Goal: Task Accomplishment & Management: Use online tool/utility

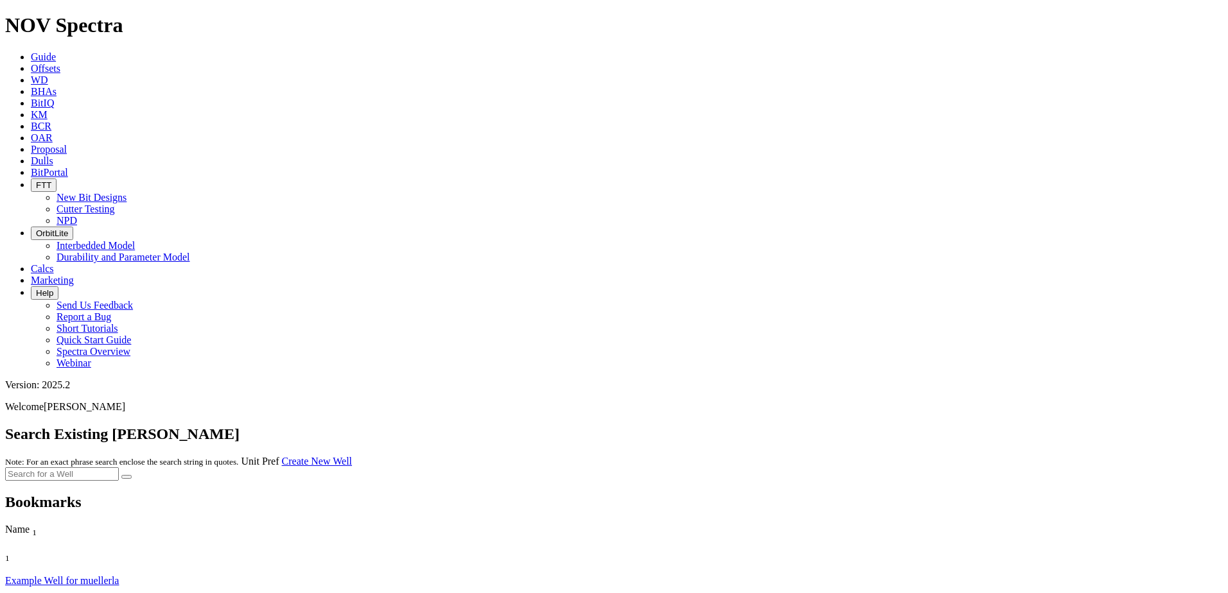
click at [60, 63] on span "Offsets" at bounding box center [46, 68] width 30 height 11
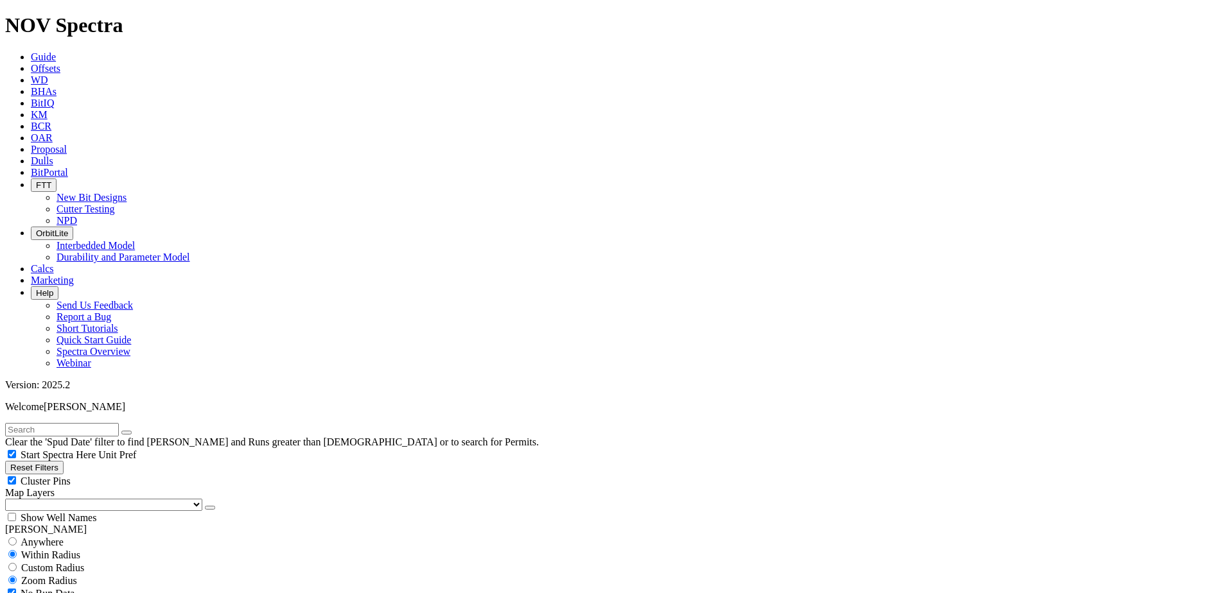
click at [128, 423] on div "Clear the 'Spud Date' filter to find [PERSON_NAME] and Runs greater than [DEMOG…" at bounding box center [613, 435] width 1217 height 25
click at [119, 423] on input "text" at bounding box center [62, 429] width 114 height 13
click at [134, 431] on button "submit" at bounding box center [139, 433] width 10 height 4
click at [49, 423] on input "black momba" at bounding box center [62, 429] width 114 height 13
type input "black mamba"
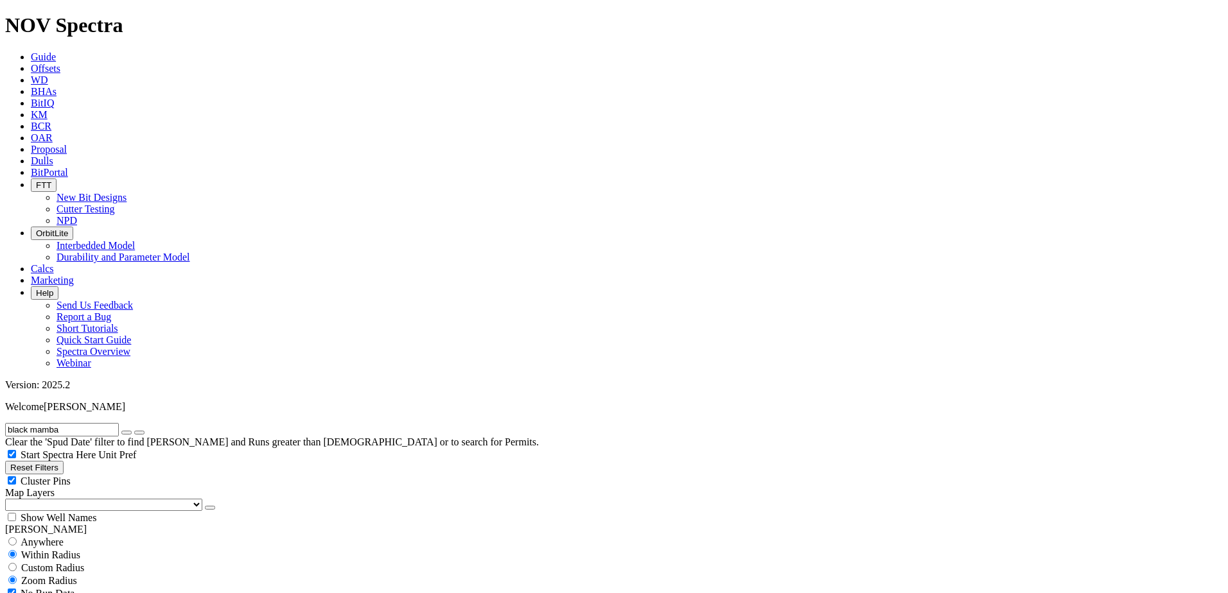
click at [134, 431] on button "submit" at bounding box center [139, 433] width 10 height 4
type input "[DATE]"
click at [139, 433] on icon "submit" at bounding box center [139, 433] width 0 height 0
click at [112, 423] on input "black mamba" at bounding box center [62, 429] width 114 height 13
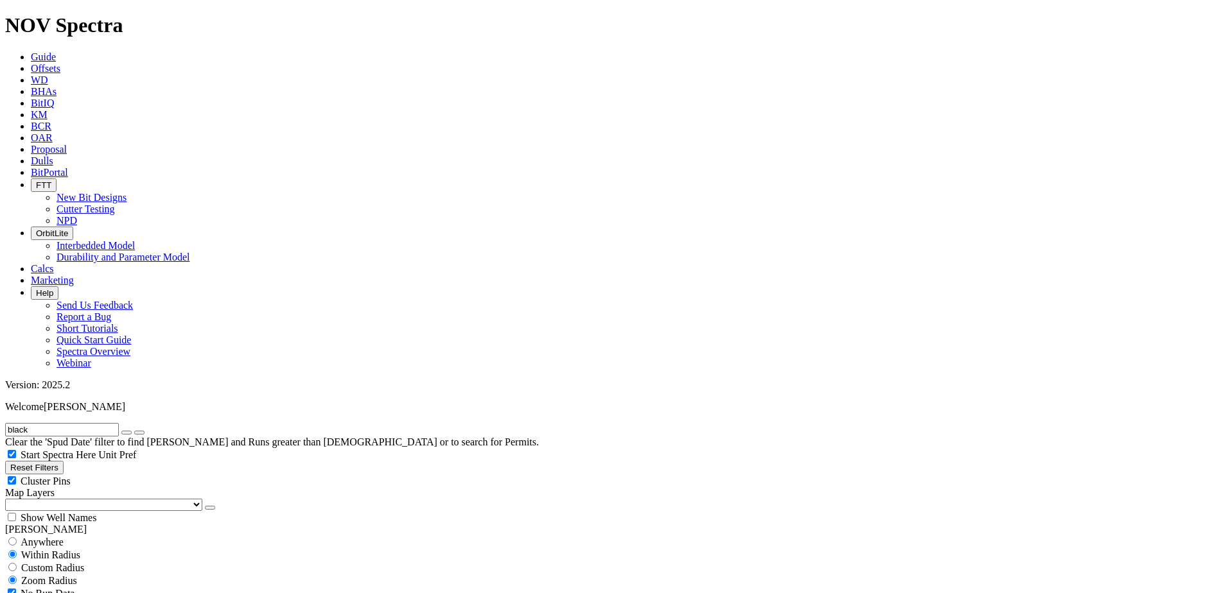
type input "black"
click at [134, 431] on button "submit" at bounding box center [139, 433] width 10 height 4
click at [126, 433] on icon "button" at bounding box center [126, 433] width 0 height 0
click at [119, 423] on input "text" at bounding box center [62, 429] width 114 height 13
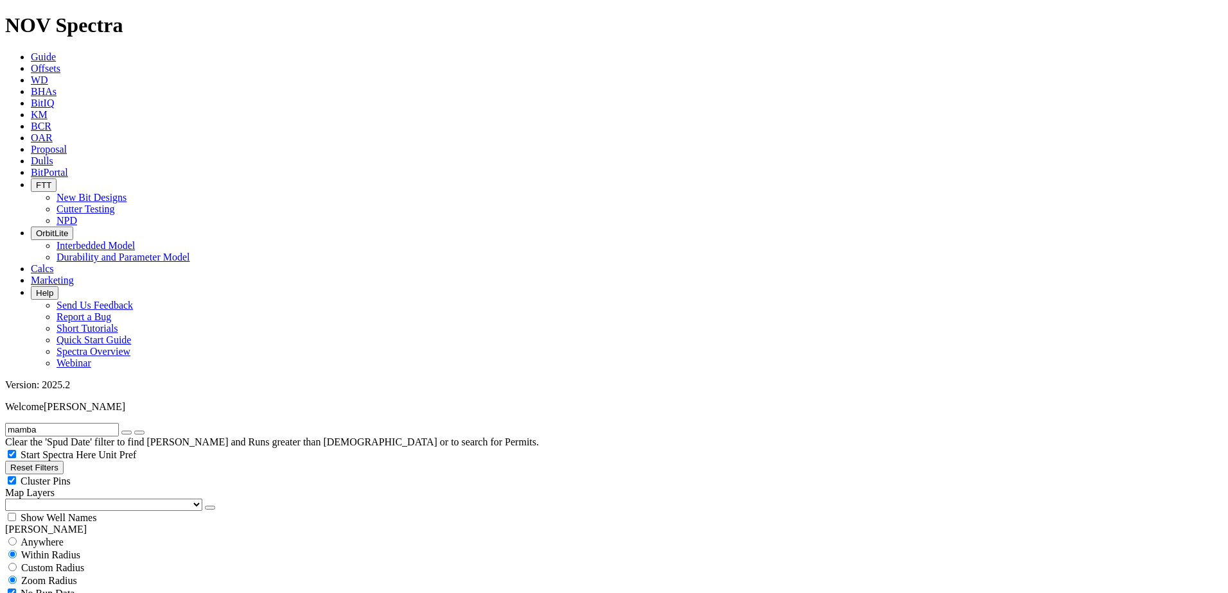
type input "mamba"
click at [134, 431] on button "submit" at bounding box center [139, 433] width 10 height 4
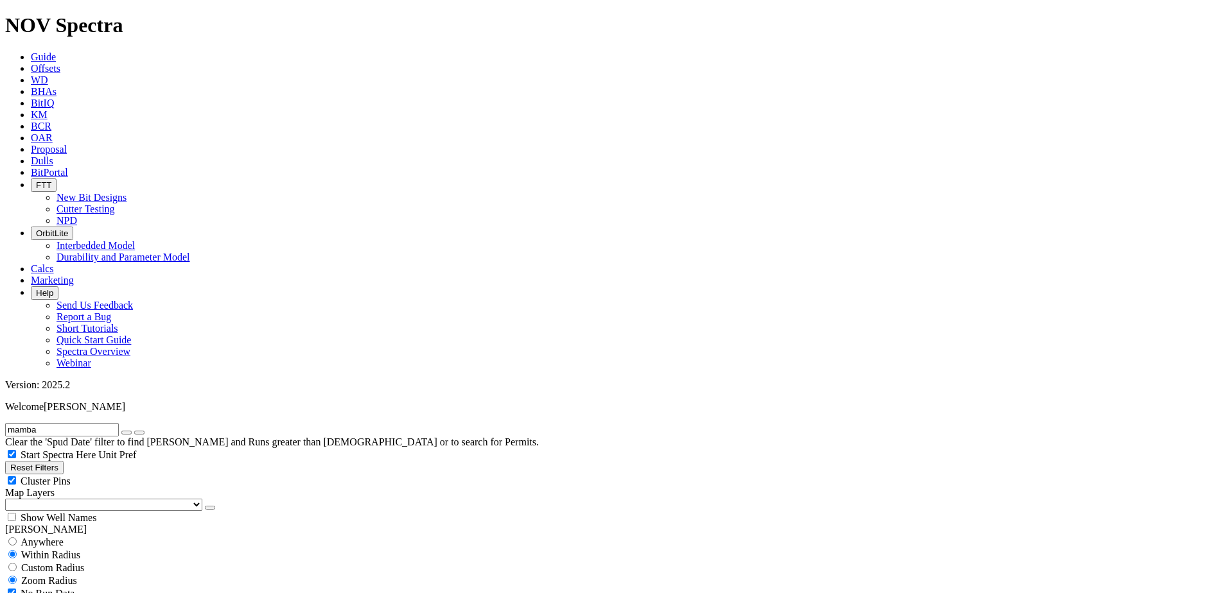
scroll to position [128, 0]
type input "[DATE]"
click at [67, 562] on span "Custom Radius" at bounding box center [52, 567] width 63 height 11
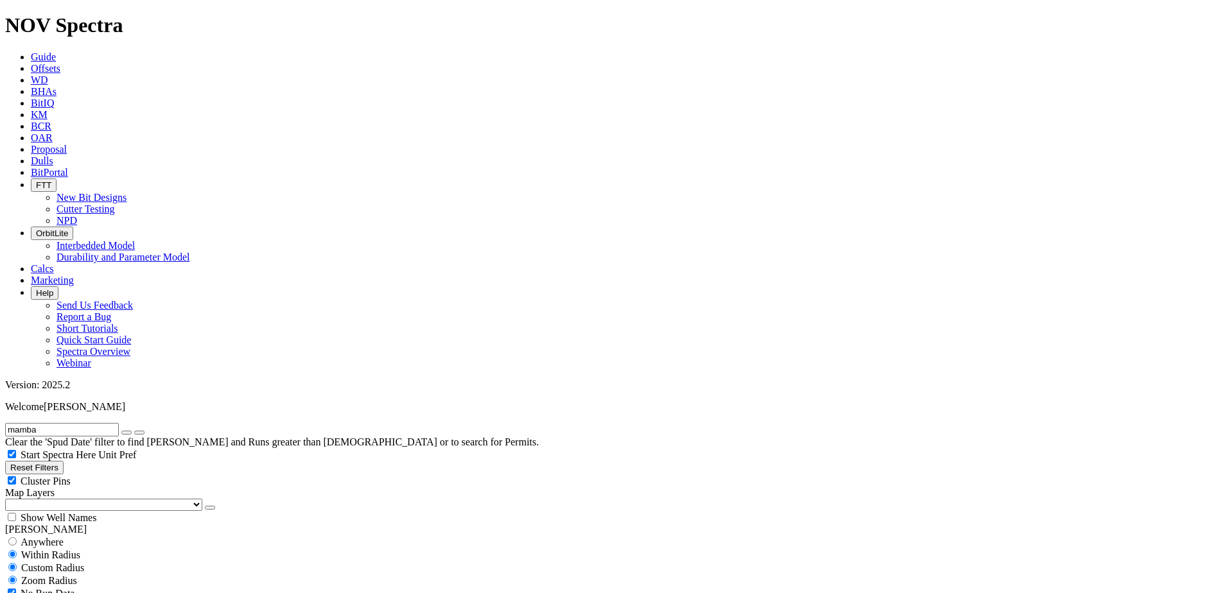
radio input "true"
radio input "false"
click at [71, 587] on input "number" at bounding box center [62, 593] width 114 height 13
type input "5"
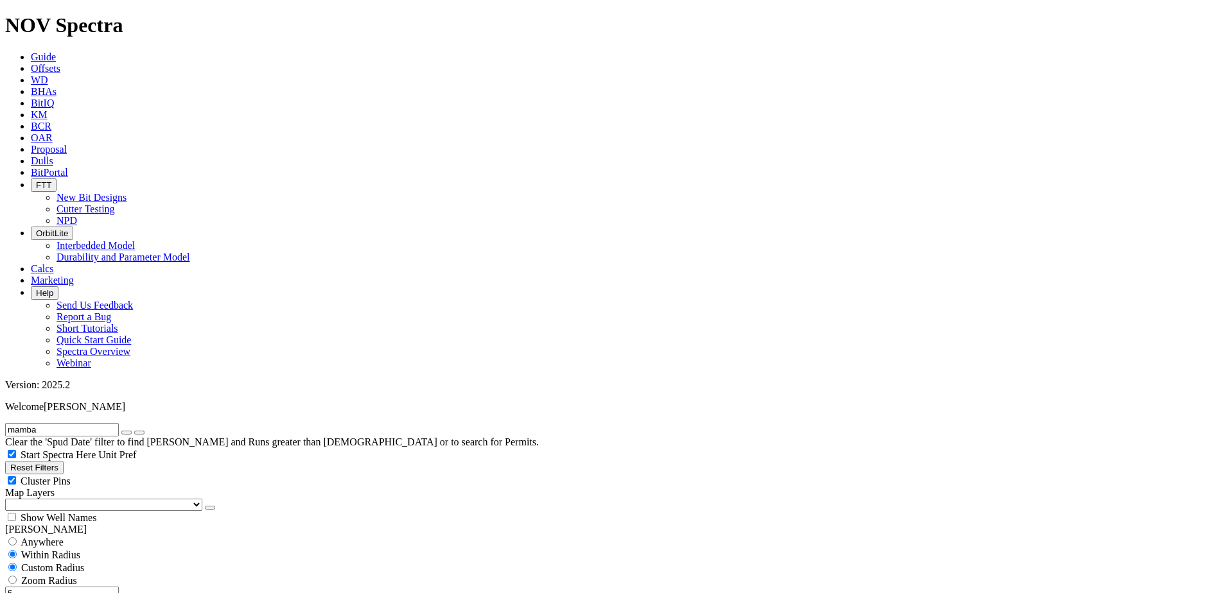
click at [126, 433] on icon "button" at bounding box center [126, 433] width 0 height 0
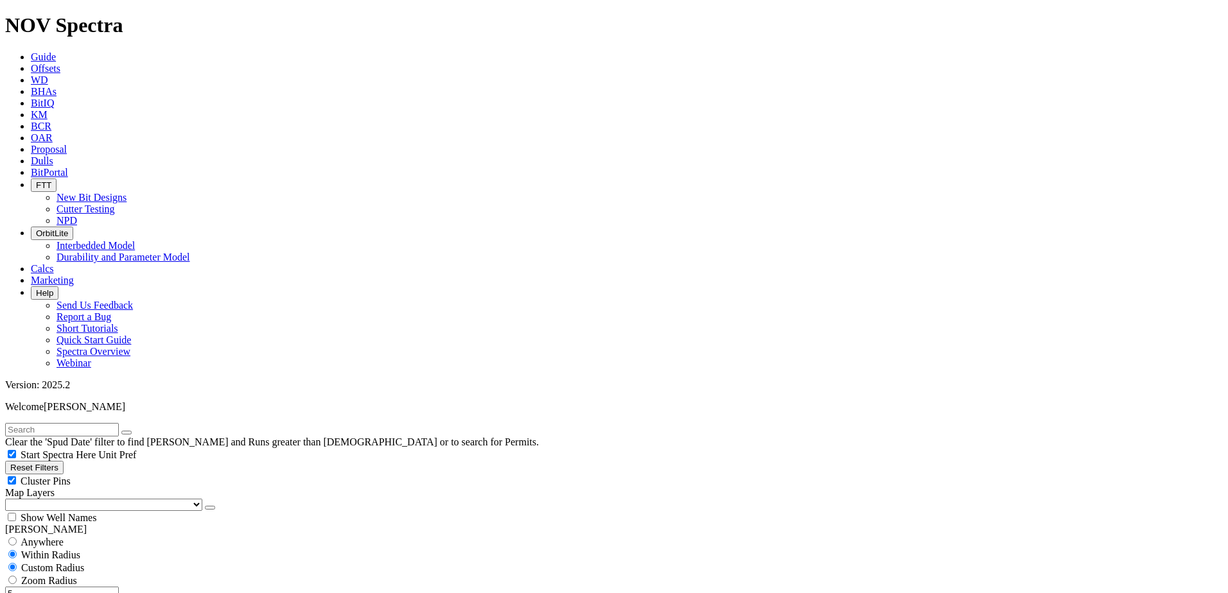
checkbox input "false"
drag, startPoint x: 90, startPoint y: 241, endPoint x: 100, endPoint y: 243, distance: 9.8
click at [100, 587] on input "5" at bounding box center [62, 593] width 114 height 13
type input "3"
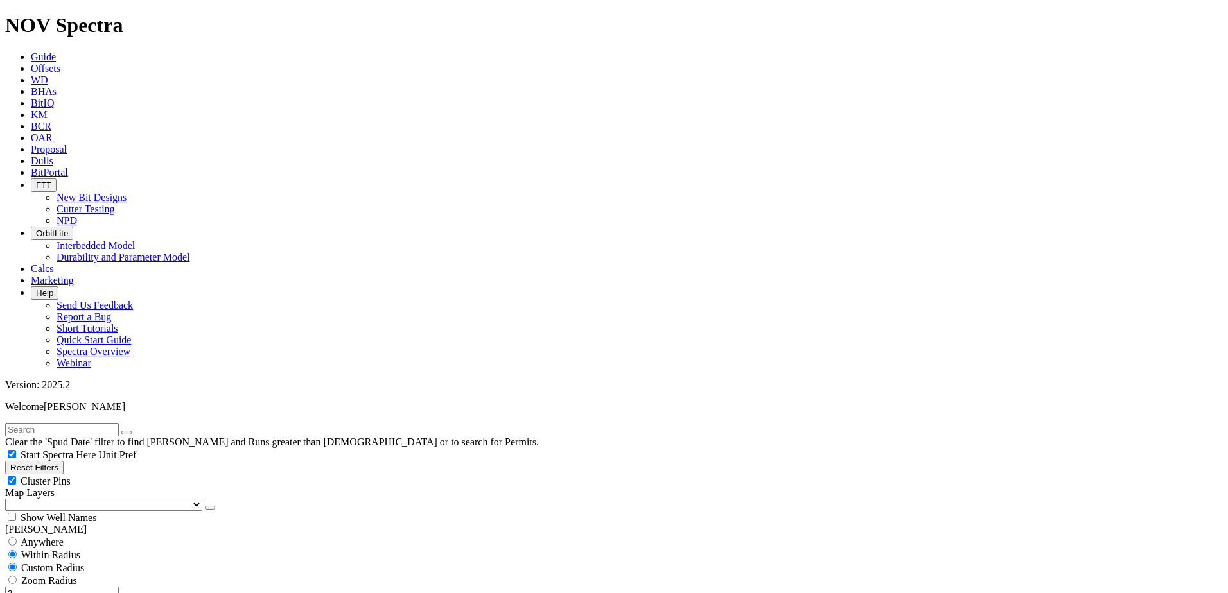
scroll to position [591, 0]
click at [129, 511] on div "Show Well Names" at bounding box center [613, 517] width 1217 height 13
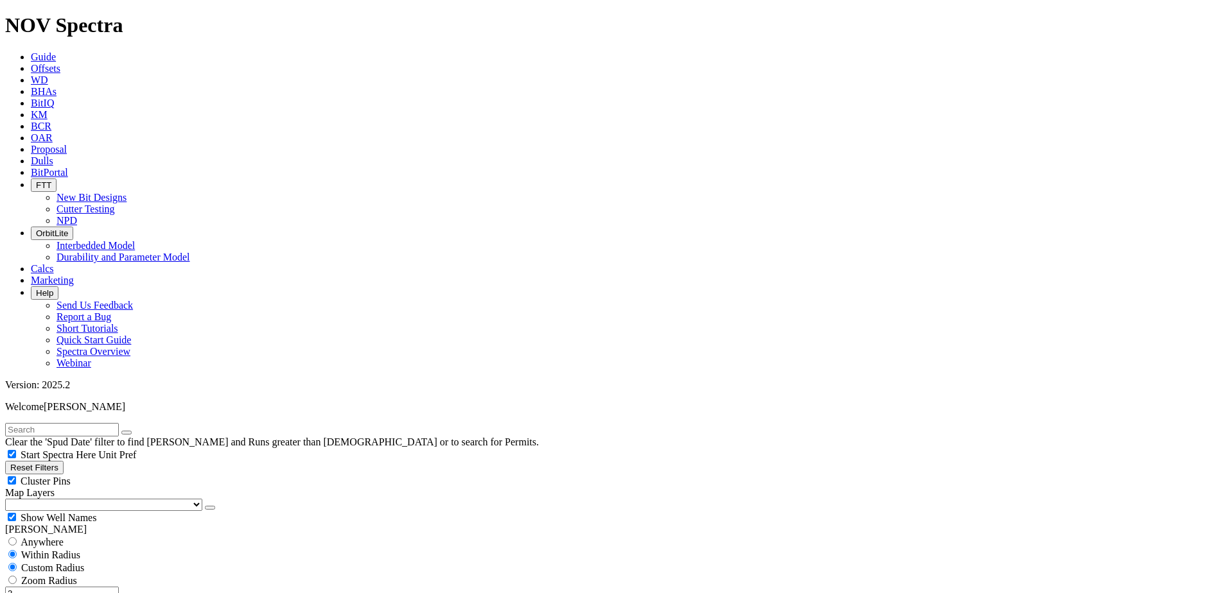
checkbox input "true"
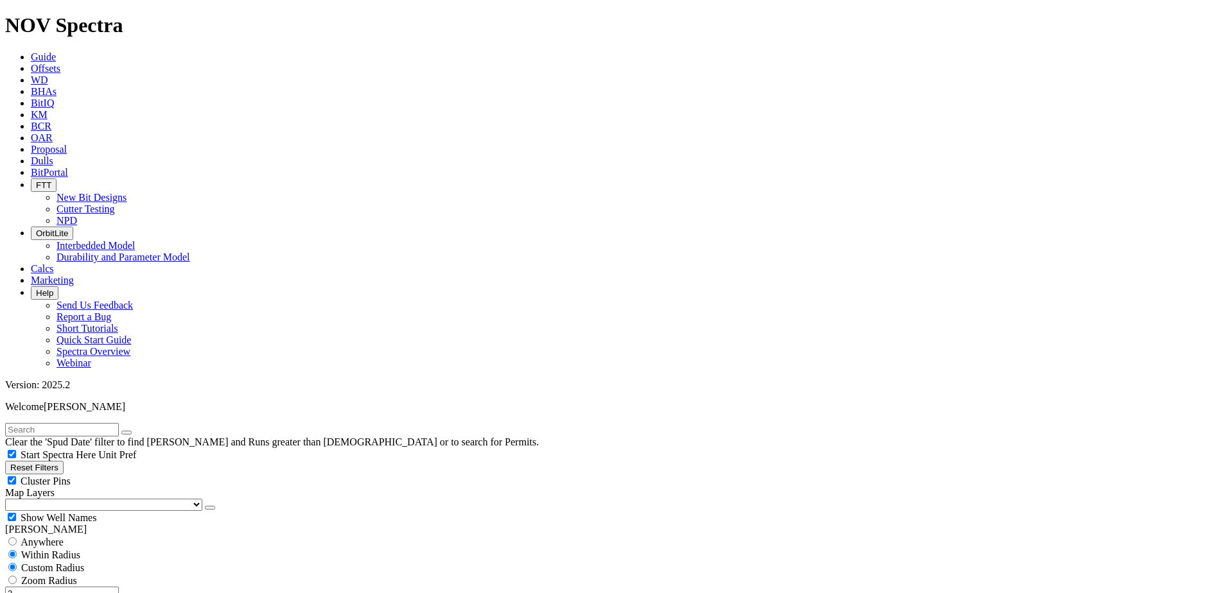
scroll to position [514, 0]
select select
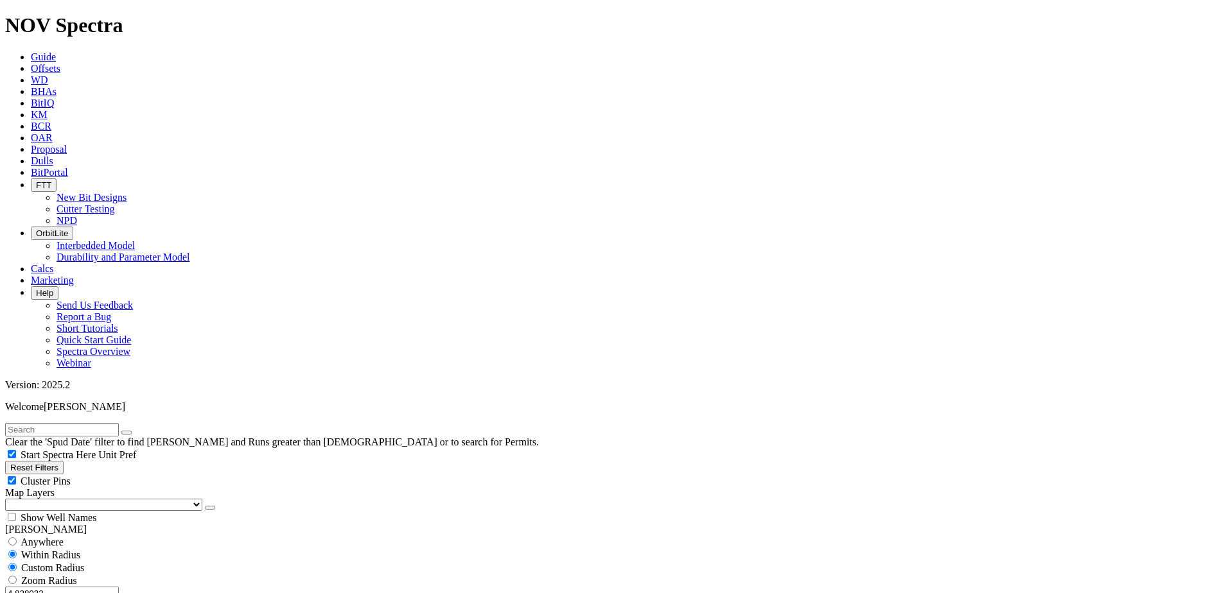
scroll to position [9984, 0]
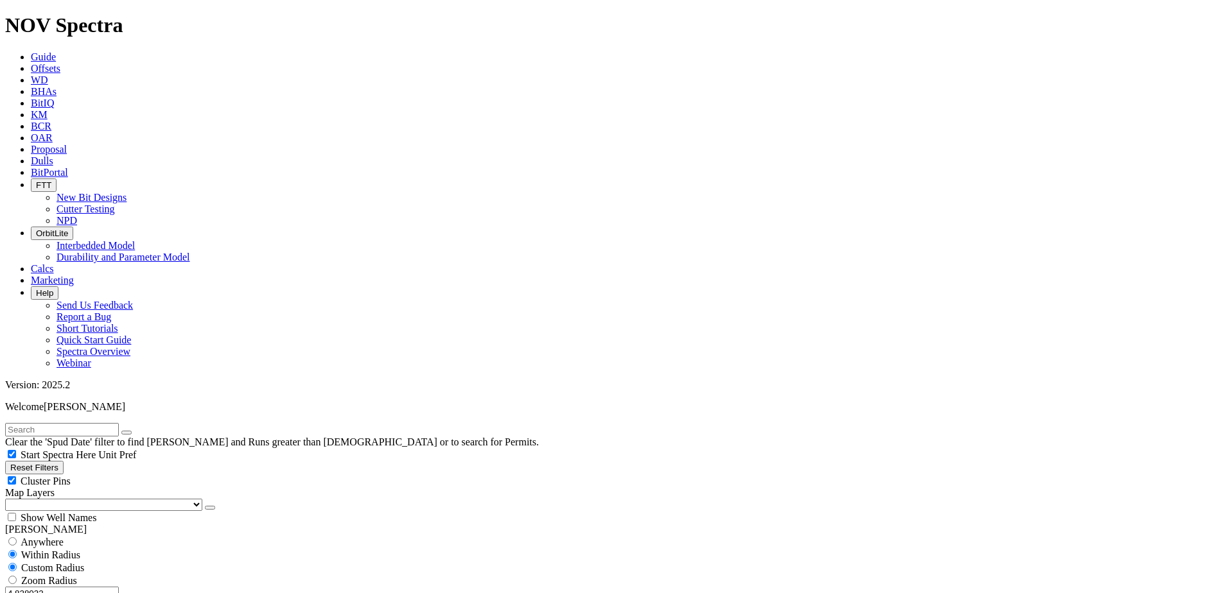
scroll to position [6334, 0]
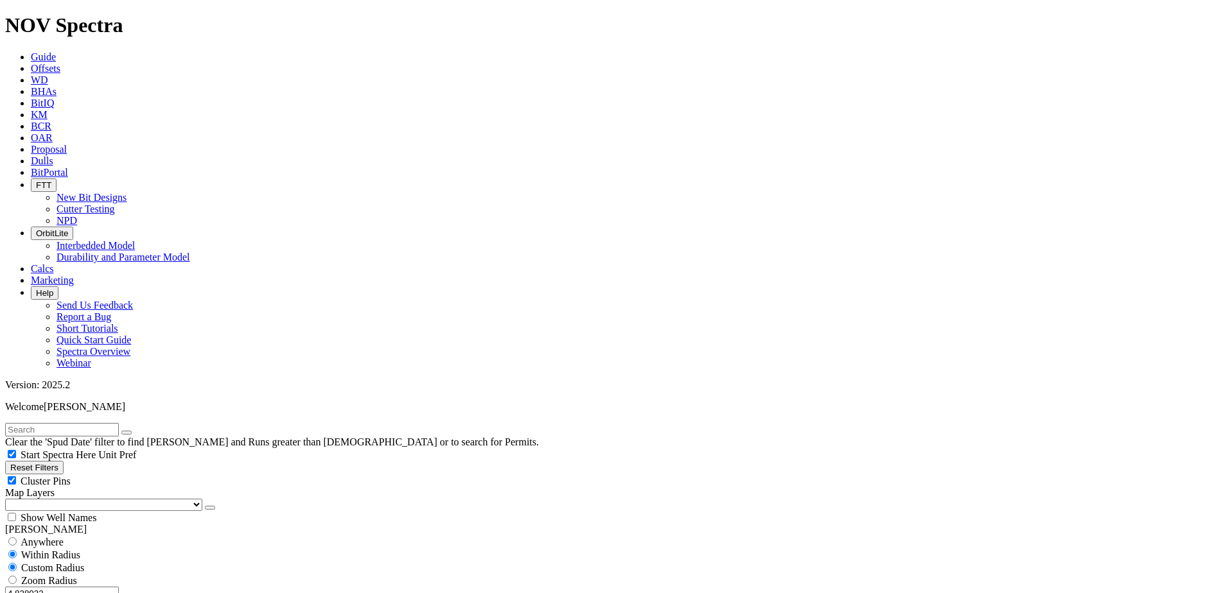
scroll to position [449, 0]
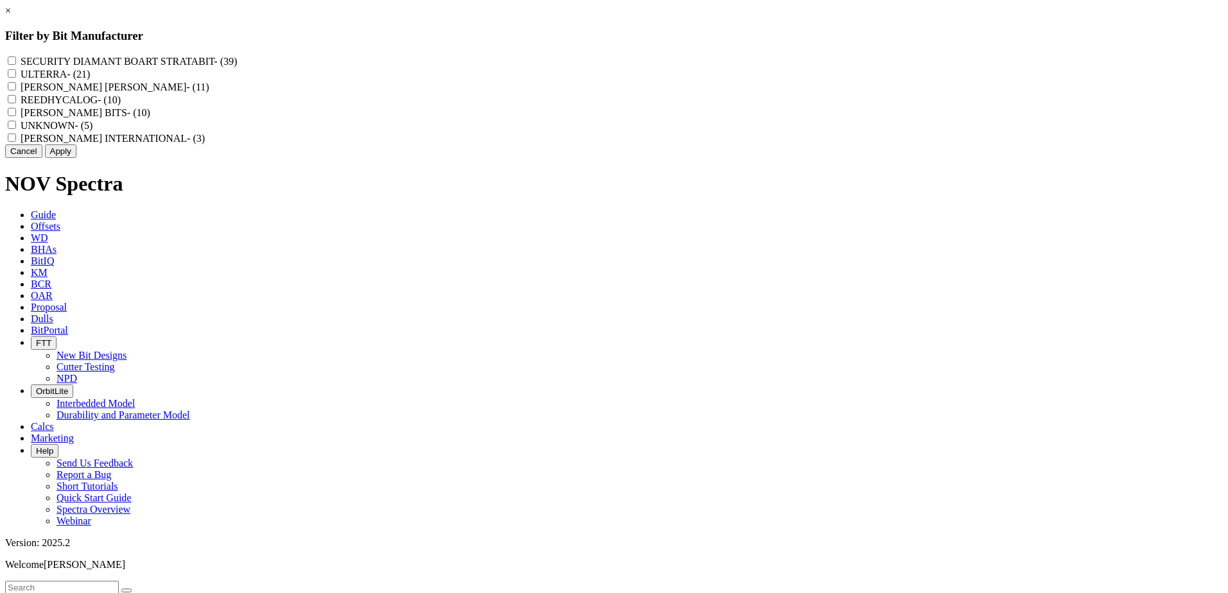
click at [16, 103] on input "REEDHYCALOG - (10)" at bounding box center [12, 99] width 8 height 8
checkbox input "true"
click at [76, 158] on button "Apply" at bounding box center [60, 150] width 31 height 13
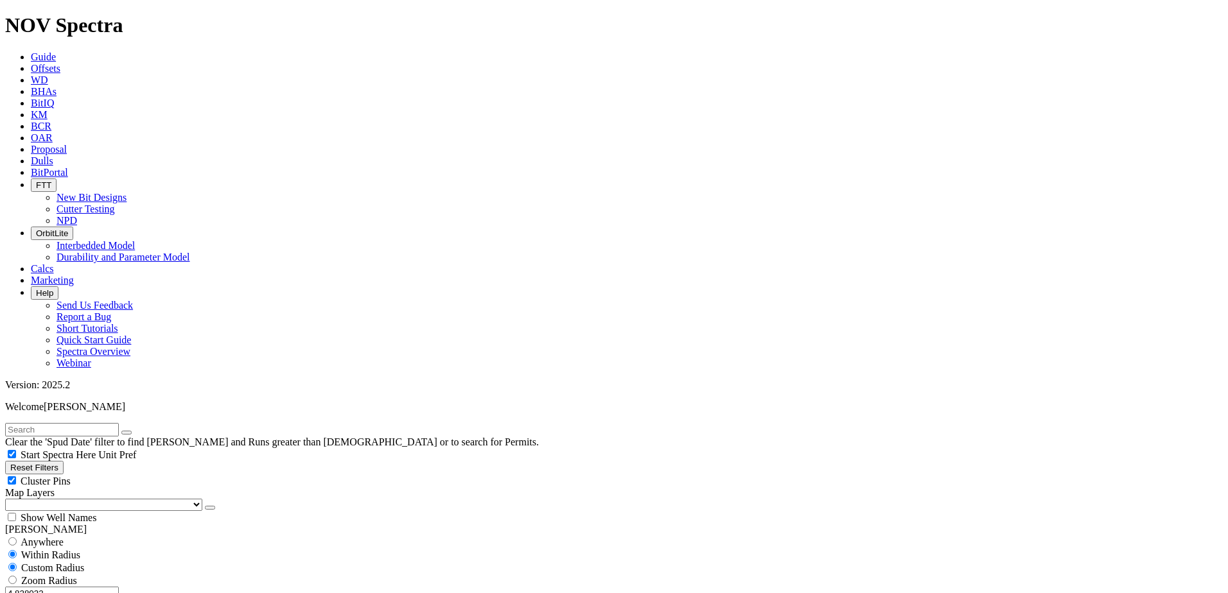
scroll to position [308, 0]
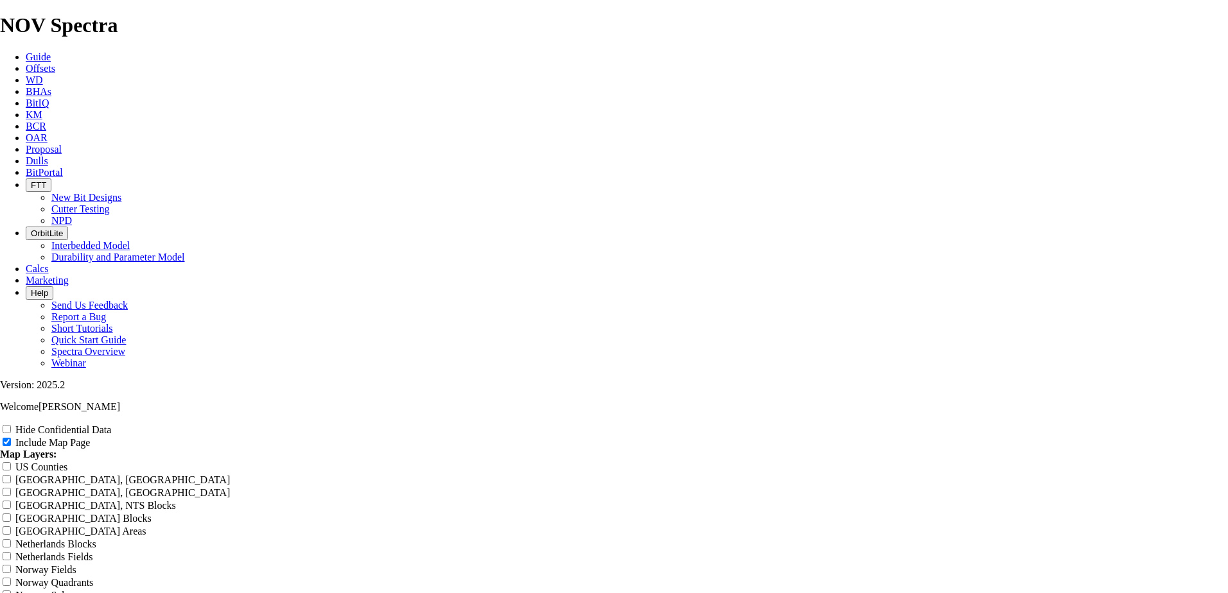
scroll to position [1007, 0]
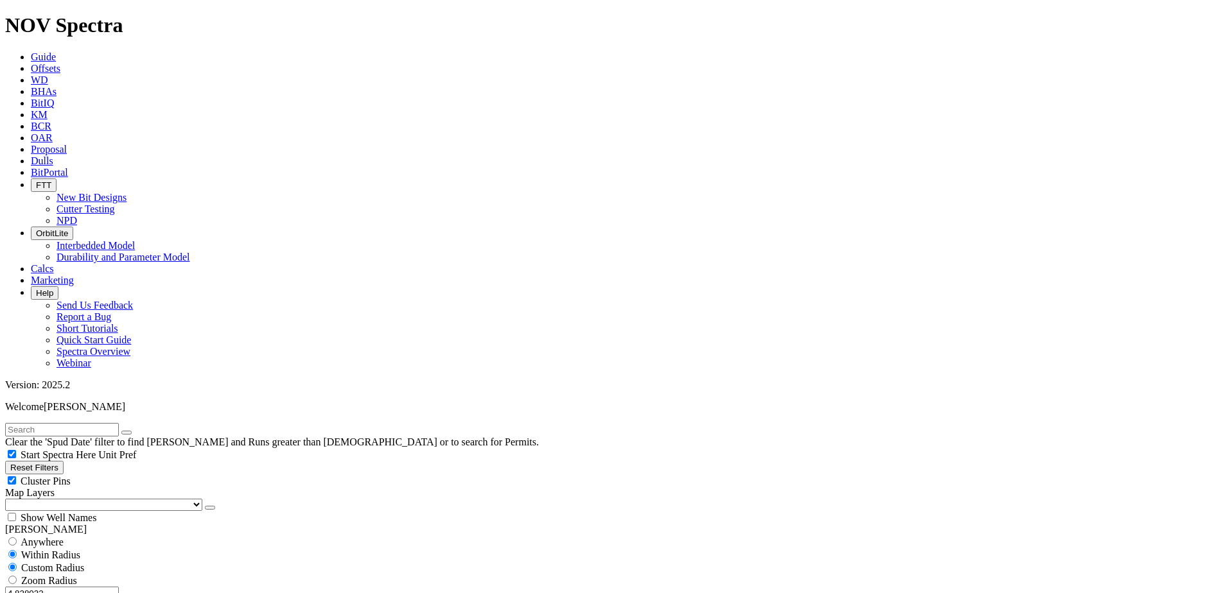
drag, startPoint x: 56, startPoint y: 243, endPoint x: 130, endPoint y: 241, distance: 74.5
click at [130, 587] on div "4.828032 Miles Kilometers" at bounding box center [613, 600] width 1217 height 27
type input "5"
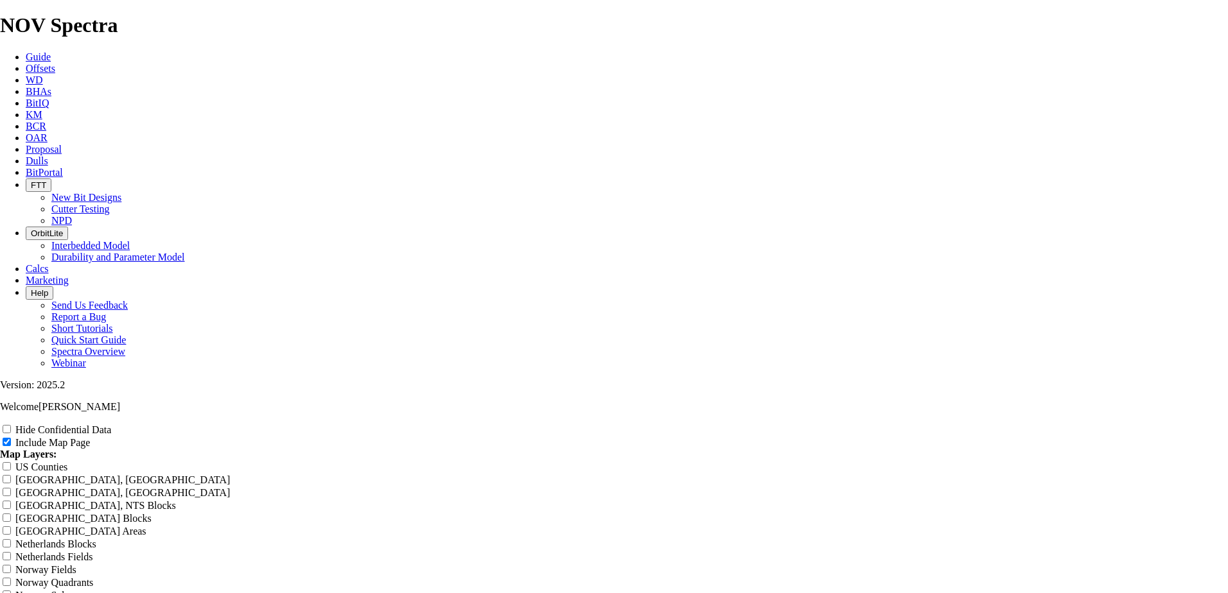
radio input "true"
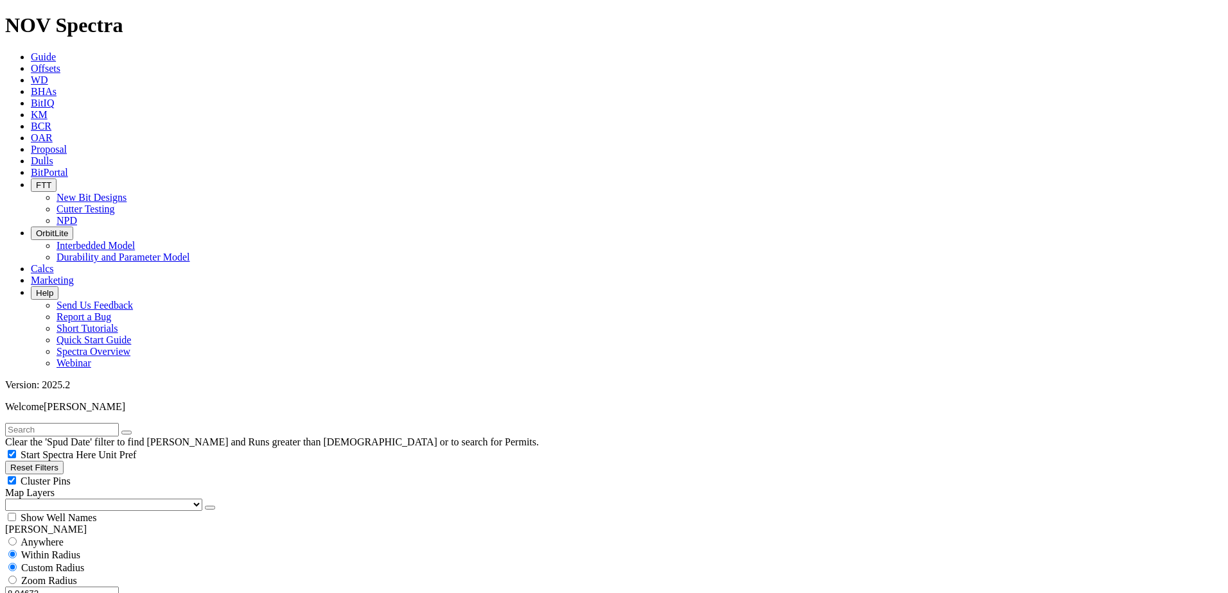
click at [67, 144] on span "Proposal" at bounding box center [49, 149] width 36 height 11
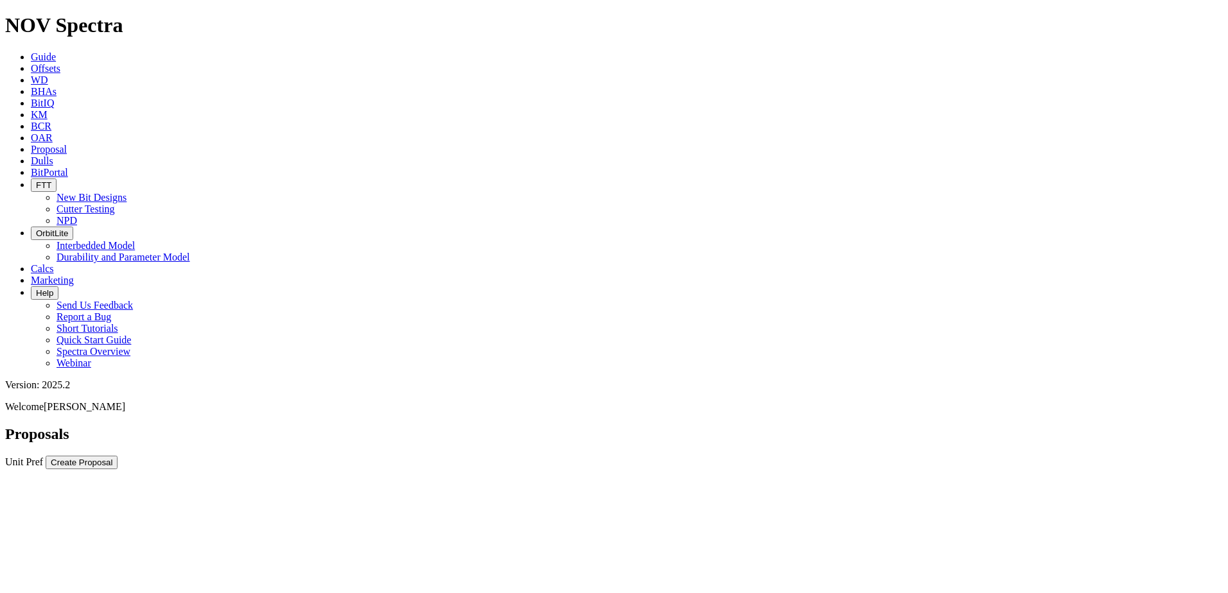
click at [1185, 426] on div "Proposals Unit Pref Create Proposal" at bounding box center [613, 448] width 1217 height 44
click at [118, 456] on button "Create Proposal" at bounding box center [82, 462] width 72 height 13
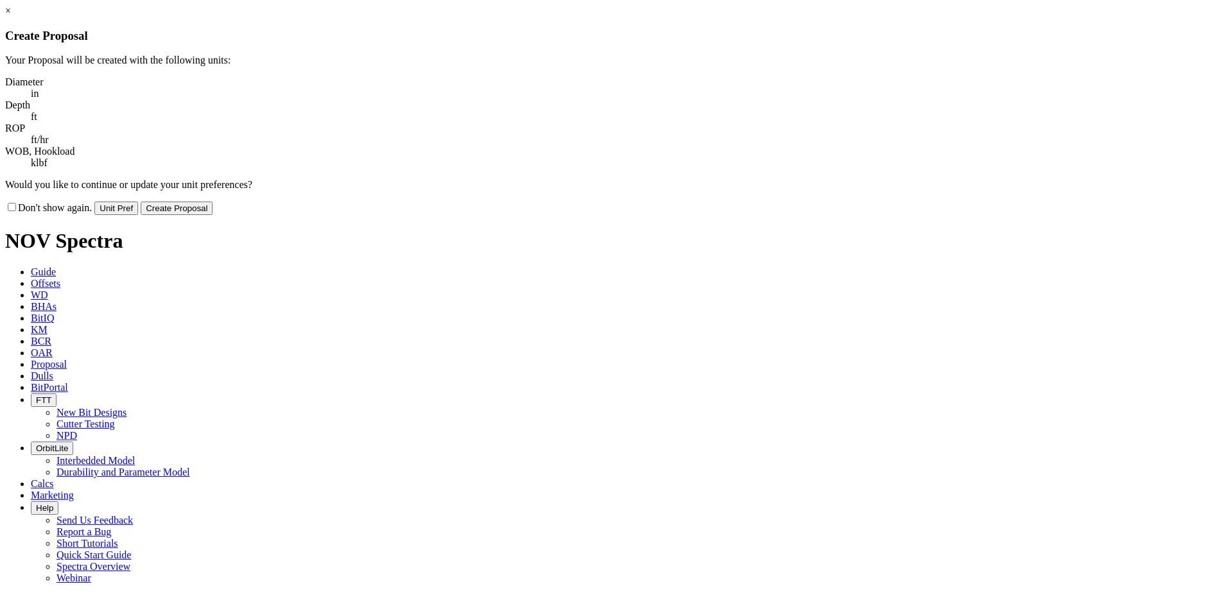
click at [92, 202] on label "Don't show again." at bounding box center [48, 207] width 87 height 11
click at [16, 203] on input "Don't show again." at bounding box center [12, 207] width 8 height 8
checkbox input "true"
click at [213, 202] on button "Create Proposal" at bounding box center [177, 208] width 72 height 13
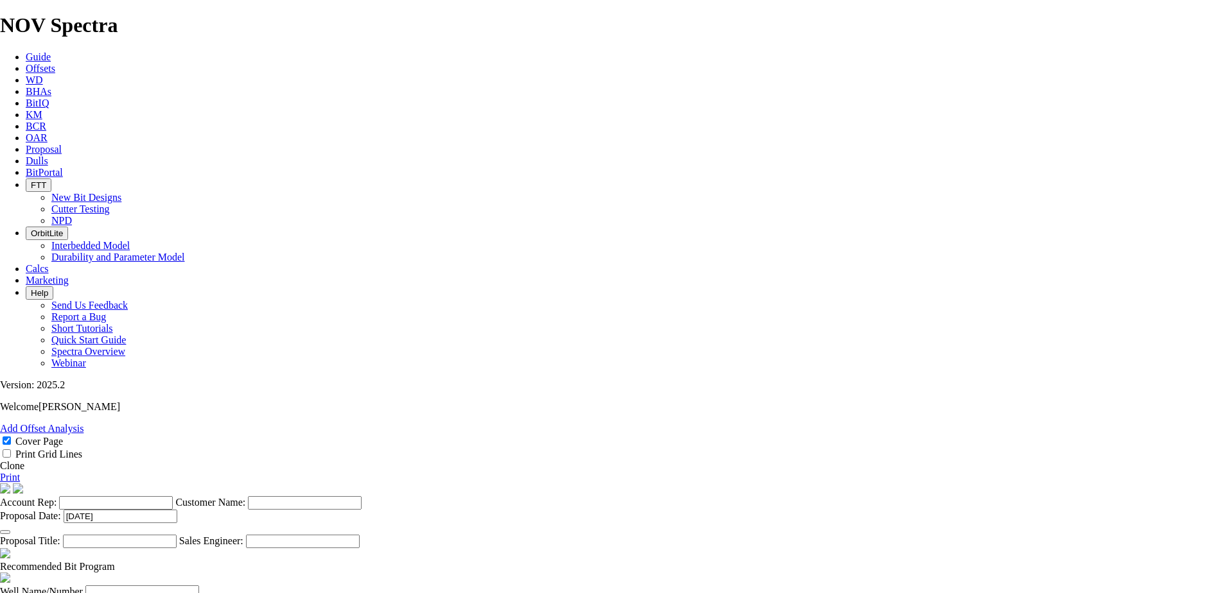
scroll to position [559, 0]
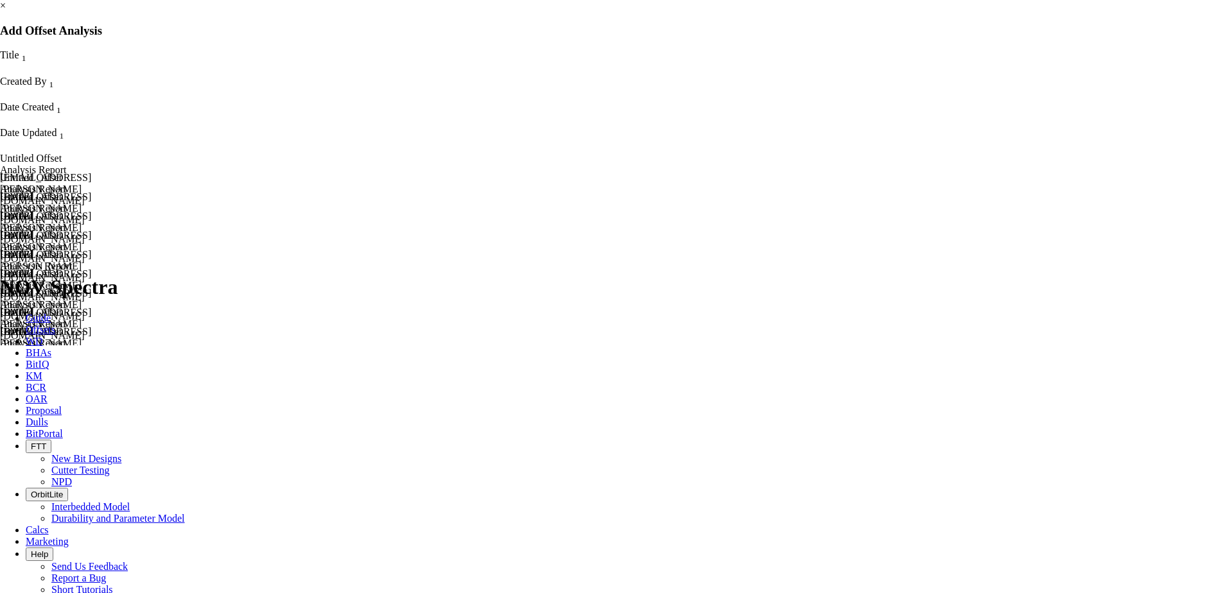
click at [83, 211] on div "[DATE]" at bounding box center [41, 217] width 83 height 12
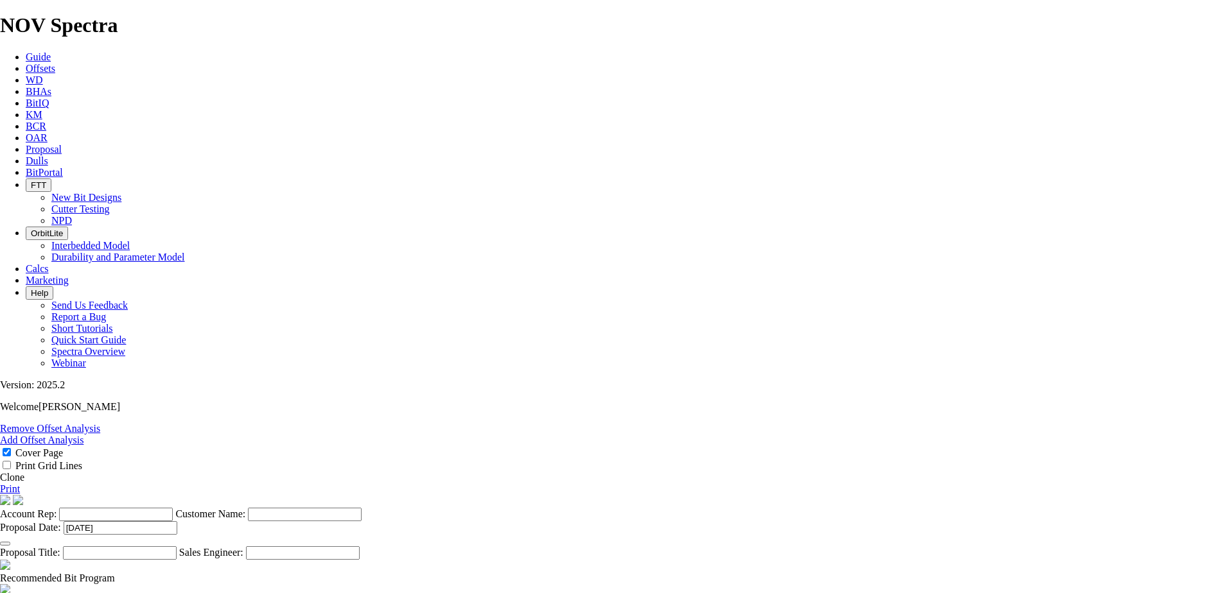
scroll to position [0, 0]
drag, startPoint x: 1117, startPoint y: 67, endPoint x: 1123, endPoint y: 82, distance: 16.5
click at [0, 435] on icon at bounding box center [0, 440] width 0 height 11
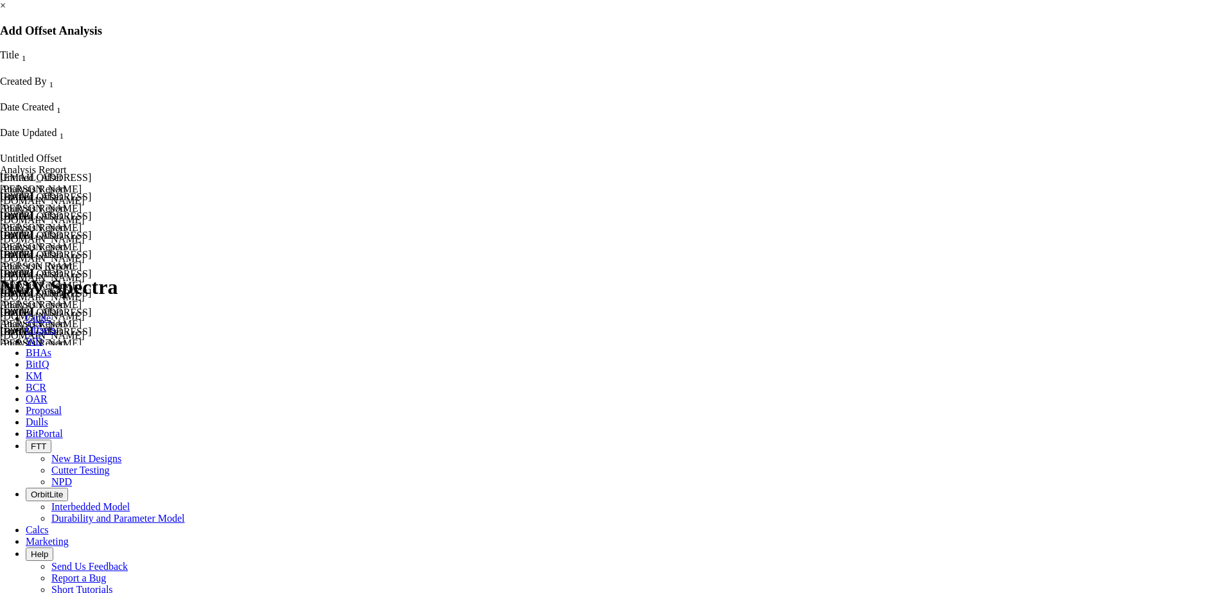
click at [6, 11] on link "×" at bounding box center [3, 5] width 6 height 11
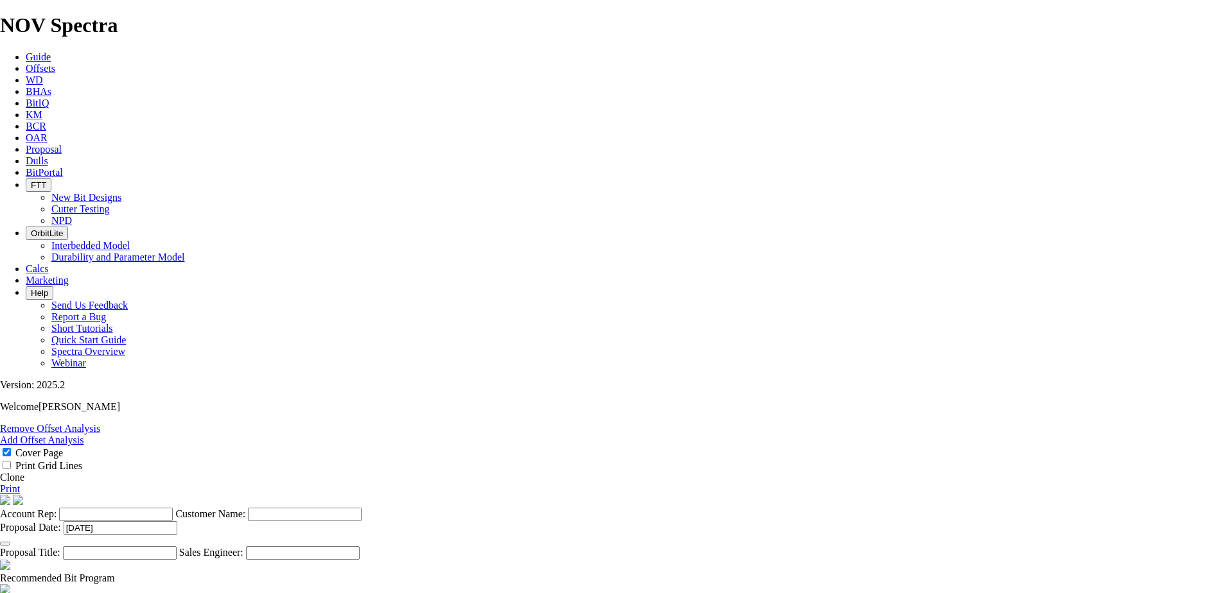
click at [1131, 495] on cover-page "Account Rep: Customer Name: Proposal Date: [DATE] Proposal Title: Sales Enginee…" at bounding box center [614, 527] width 1228 height 65
